Goal: Task Accomplishment & Management: Use online tool/utility

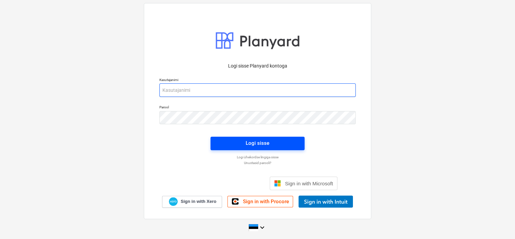
type input "[EMAIL_ADDRESS][DOMAIN_NAME]"
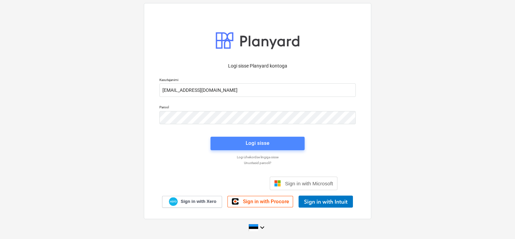
click at [237, 144] on span "Logi sisse" at bounding box center [257, 143] width 78 height 9
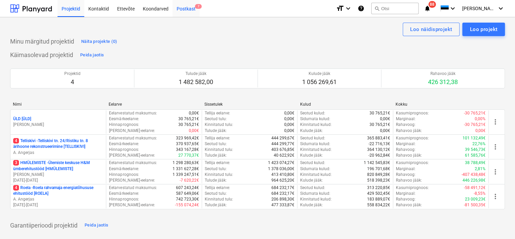
click at [188, 11] on div "Postkast 7" at bounding box center [185, 8] width 27 height 17
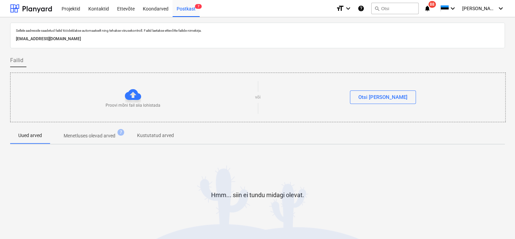
click at [96, 40] on p "[EMAIL_ADDRESS][DOMAIN_NAME]" at bounding box center [257, 38] width 483 height 7
copy p "[EMAIL_ADDRESS][DOMAIN_NAME]"
click at [160, 7] on div "Koondarved" at bounding box center [156, 8] width 34 height 17
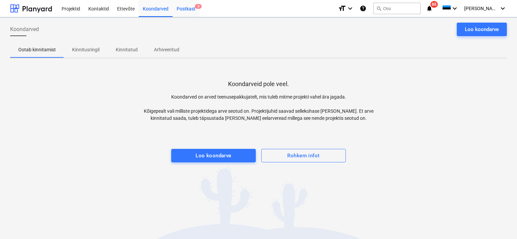
click at [195, 7] on span "8" at bounding box center [198, 6] width 7 height 5
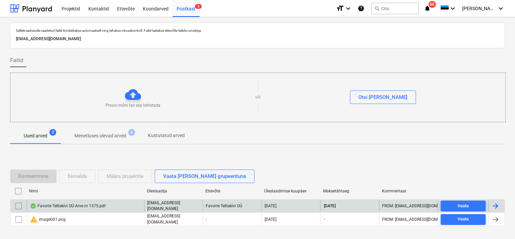
click at [91, 202] on div "Favorte Telliskivi OÜ Arve nr 1375.pdf" at bounding box center [85, 205] width 117 height 11
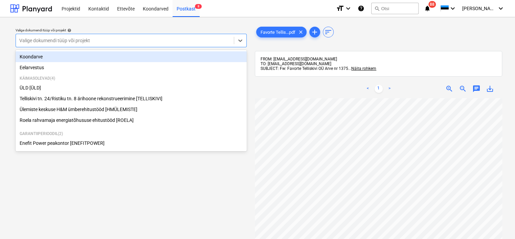
click at [145, 39] on div at bounding box center [124, 40] width 211 height 7
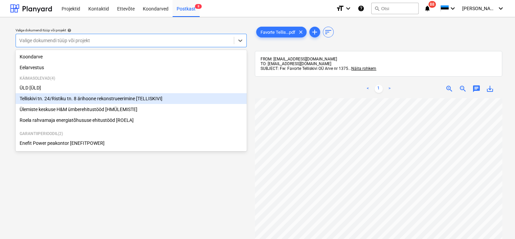
click at [103, 101] on div "Telliskivi tn. 24/Ristiku tn. 8 ärihoone rekonstrueerimine [TELLISKIVI]" at bounding box center [131, 98] width 231 height 11
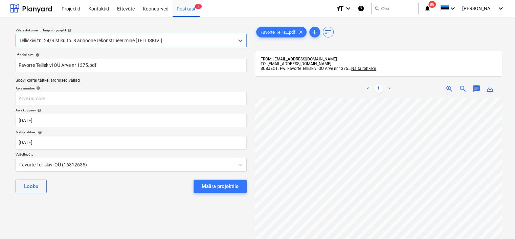
scroll to position [0, 47]
click at [99, 102] on input "text" at bounding box center [131, 99] width 231 height 14
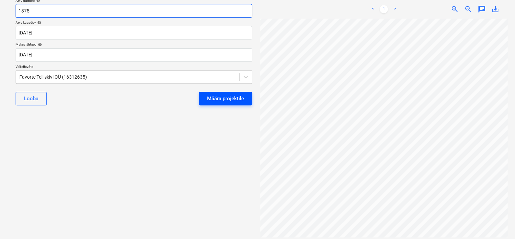
scroll to position [211, 0]
type input "1375"
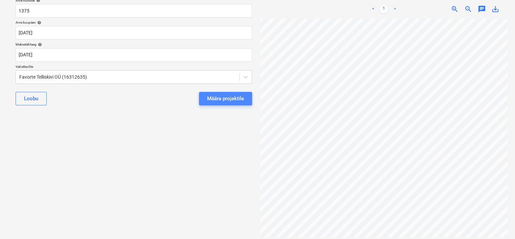
click at [213, 97] on div "Määra projektile" at bounding box center [225, 98] width 37 height 9
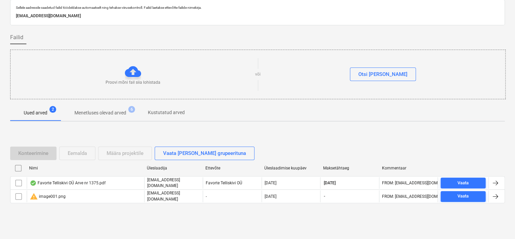
scroll to position [22, 0]
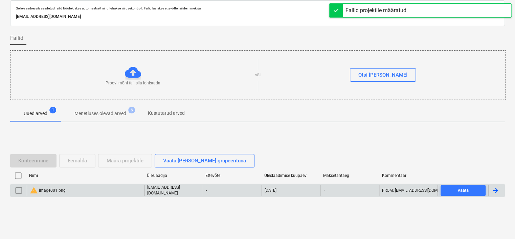
click at [18, 189] on input "checkbox" at bounding box center [18, 190] width 11 height 11
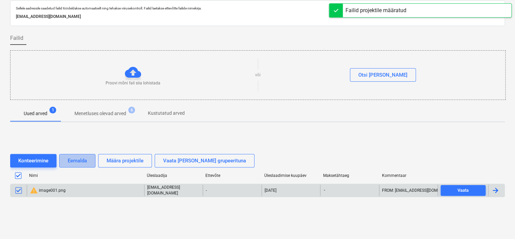
click at [83, 159] on div "Eemalda" at bounding box center [77, 161] width 19 height 9
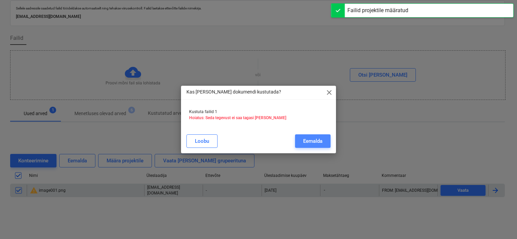
click at [309, 136] on button "Eemalda" at bounding box center [312, 142] width 35 height 14
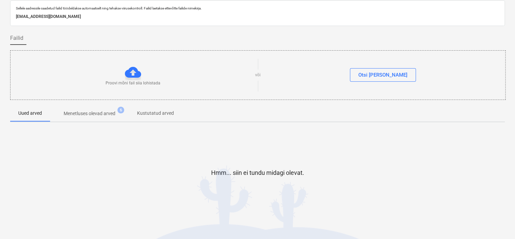
scroll to position [0, 0]
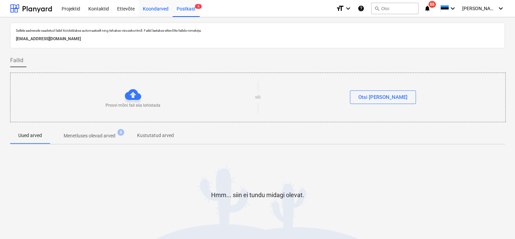
click at [157, 4] on div "Koondarved" at bounding box center [156, 8] width 34 height 17
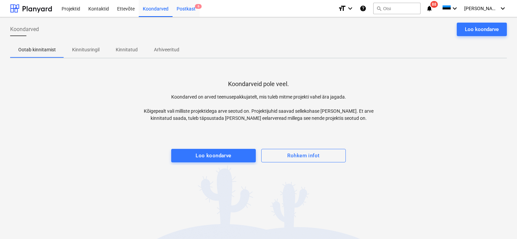
click at [187, 8] on div "Postkast 6" at bounding box center [185, 8] width 27 height 17
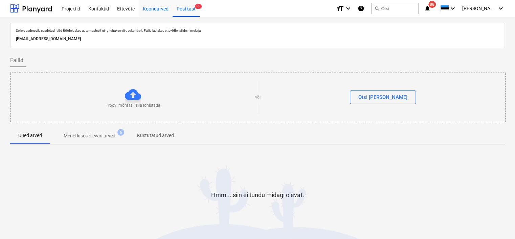
click at [156, 8] on div "Koondarved" at bounding box center [156, 8] width 34 height 17
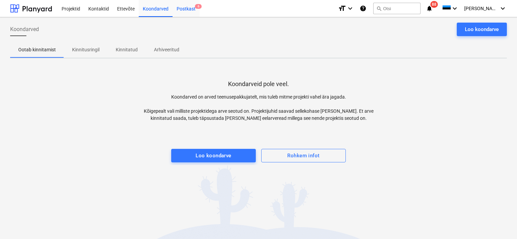
click at [180, 7] on div "Postkast 6" at bounding box center [185, 8] width 27 height 17
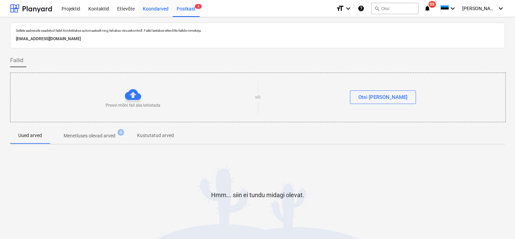
click at [157, 7] on div "Koondarved" at bounding box center [156, 8] width 34 height 17
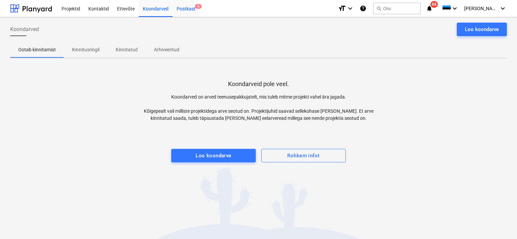
click at [183, 9] on div "Postkast 6" at bounding box center [185, 8] width 27 height 17
